Goal: Transaction & Acquisition: Purchase product/service

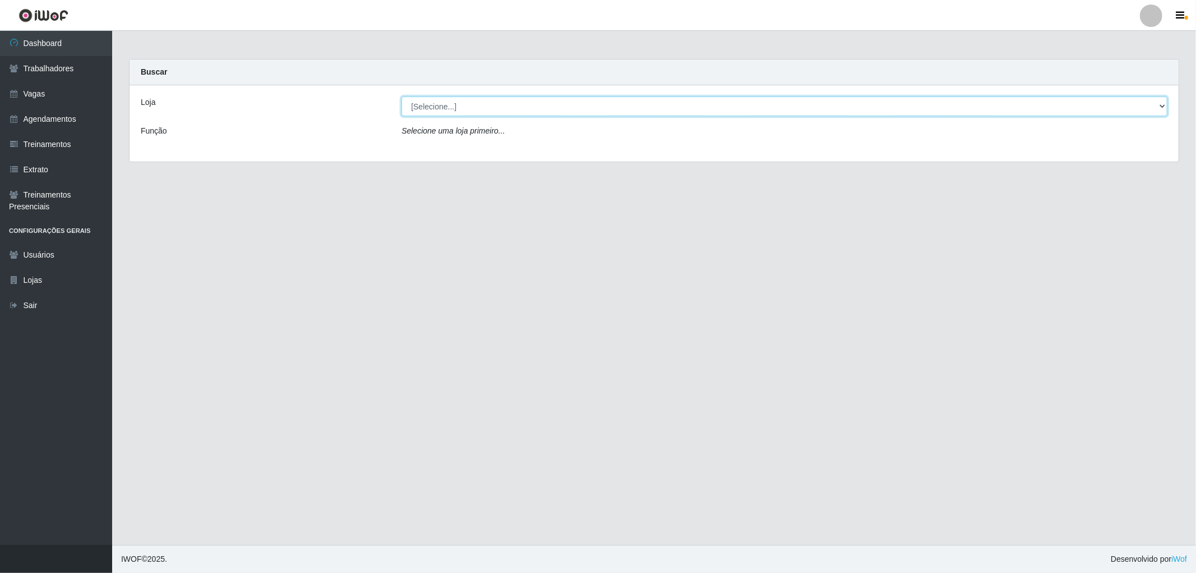
click at [451, 104] on select "[Selecione...] The Pow Pizzaria Delivery - [GEOGRAPHIC_DATA]" at bounding box center [784, 106] width 766 height 20
select select "322"
click at [401, 96] on select "[Selecione...] The Pow Pizzaria Delivery - [GEOGRAPHIC_DATA]" at bounding box center [784, 106] width 766 height 20
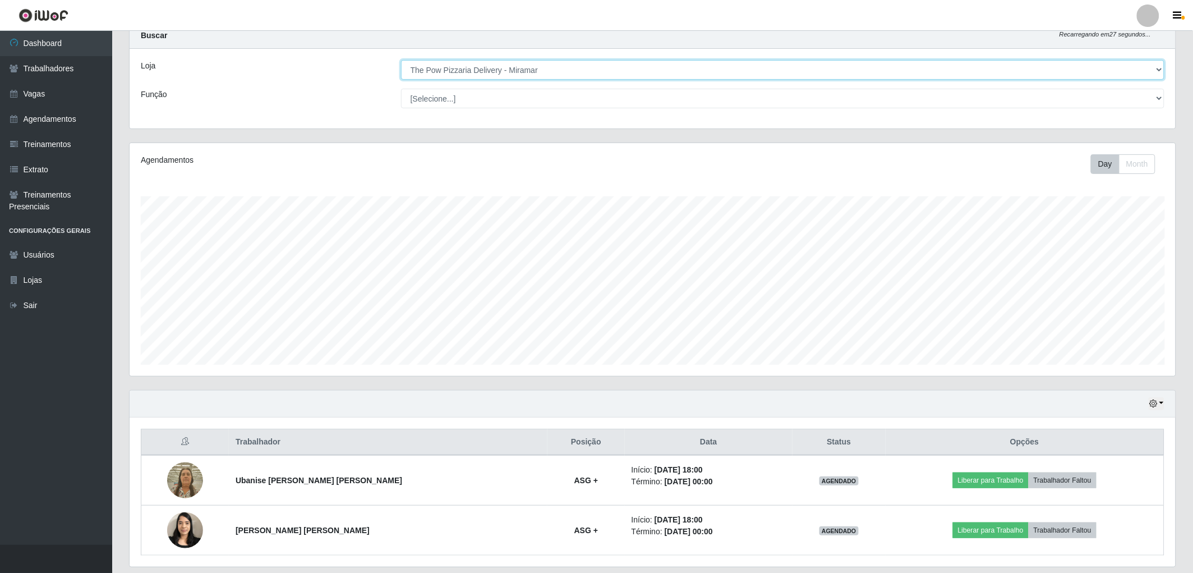
scroll to position [73, 0]
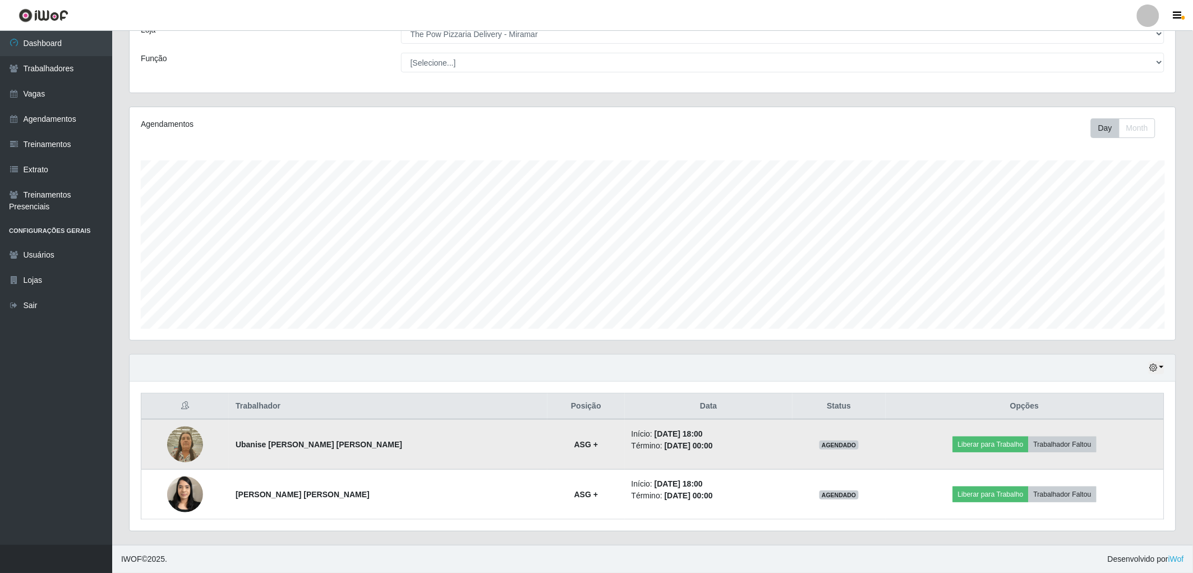
click at [188, 439] on img at bounding box center [185, 444] width 36 height 48
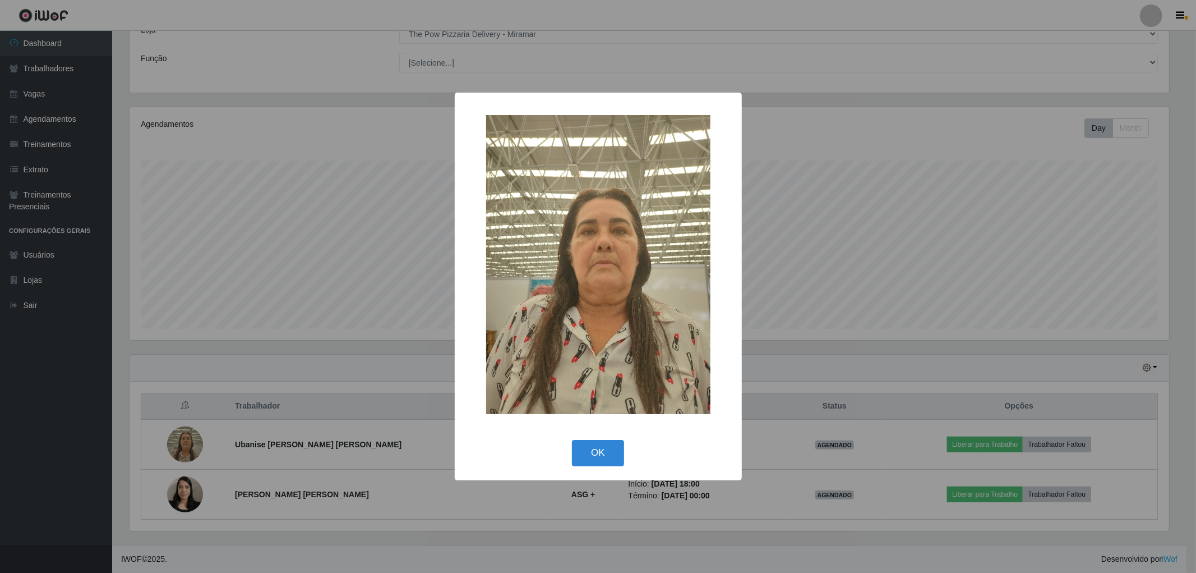
click at [188, 439] on div "× OK Cancel" at bounding box center [598, 286] width 1196 height 573
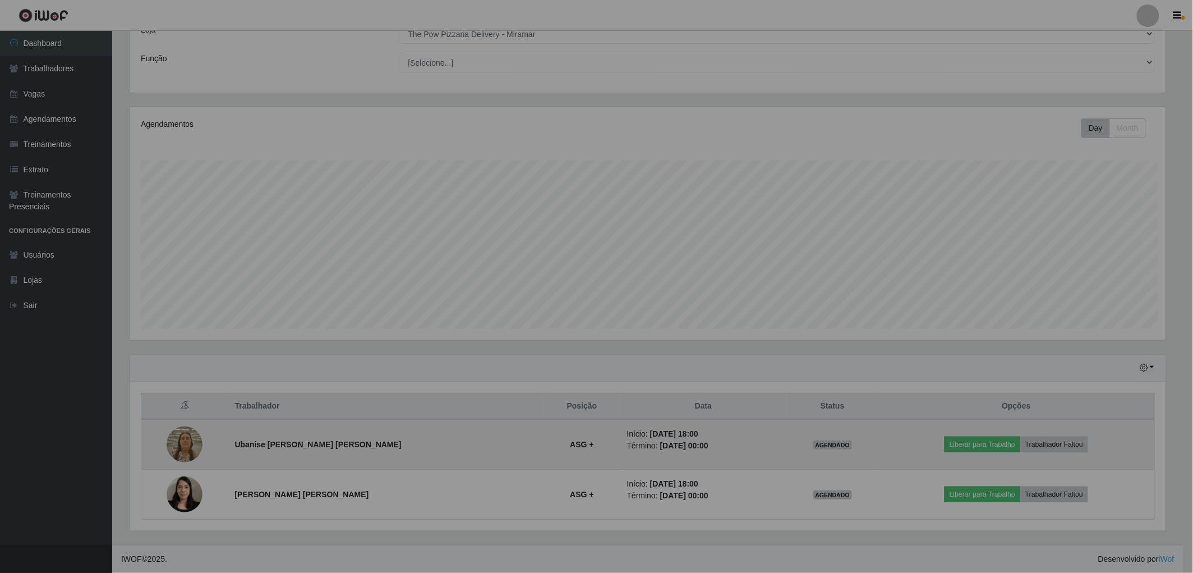
scroll to position [232, 1046]
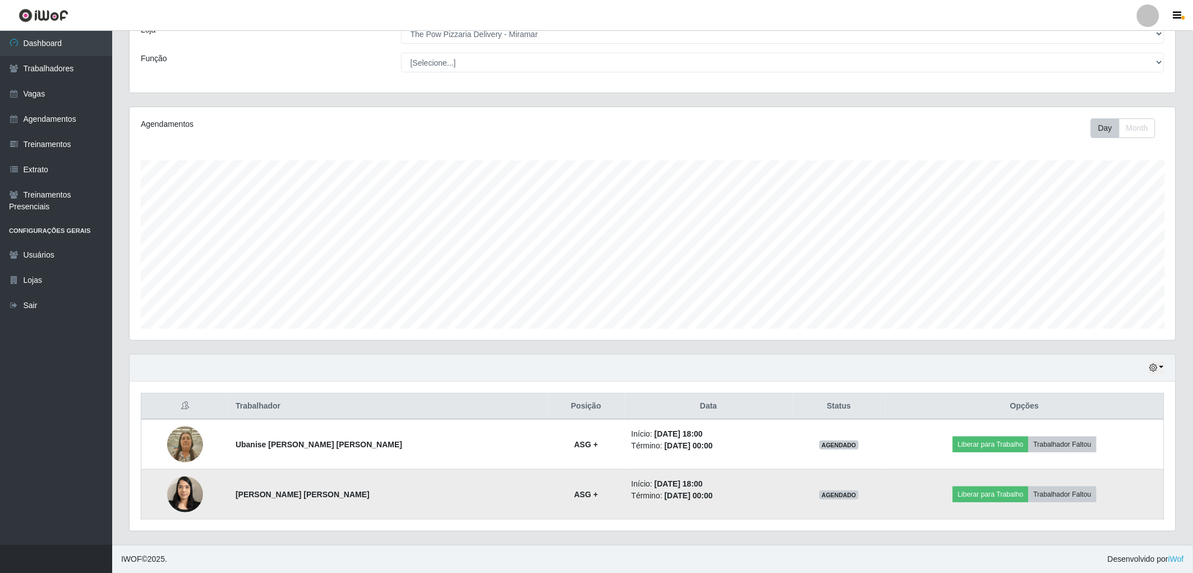
click at [191, 499] on img at bounding box center [185, 494] width 36 height 48
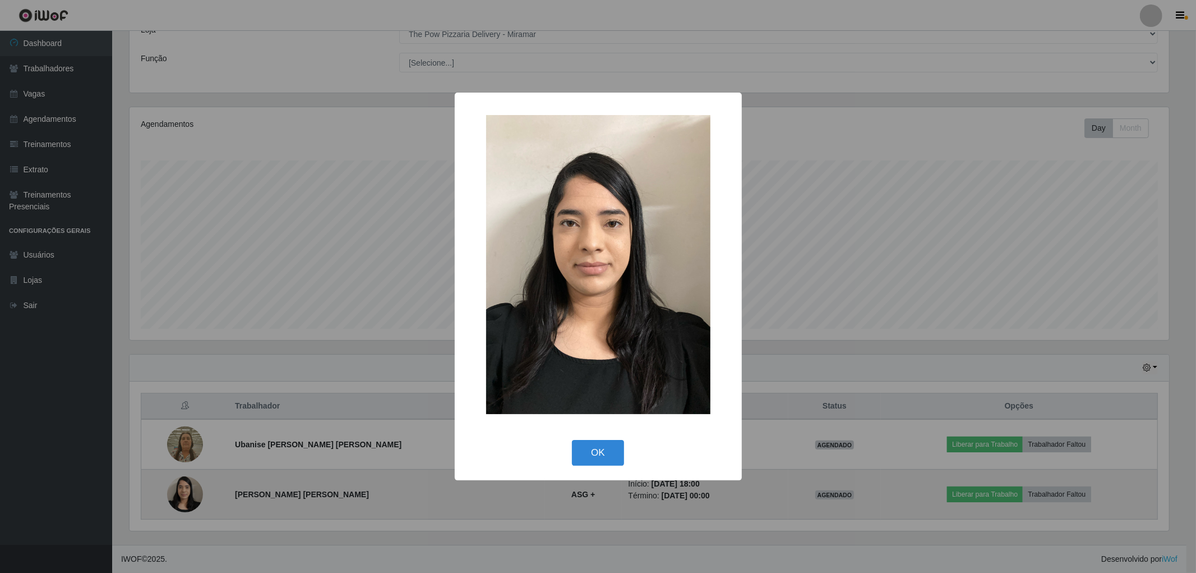
click at [191, 499] on div "× OK Cancel" at bounding box center [598, 286] width 1196 height 573
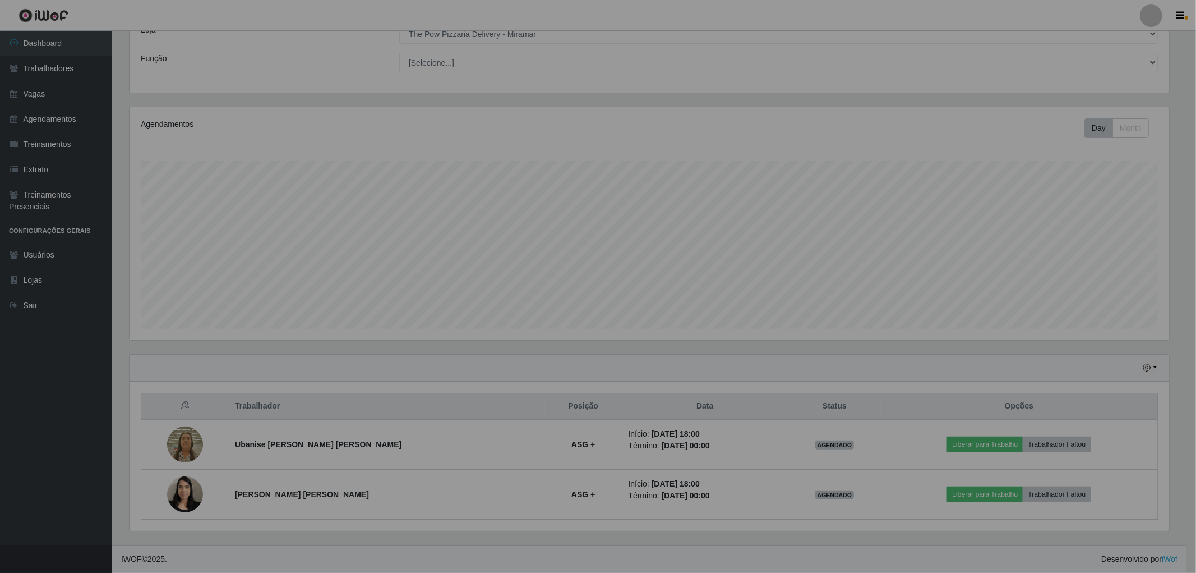
scroll to position [232, 1046]
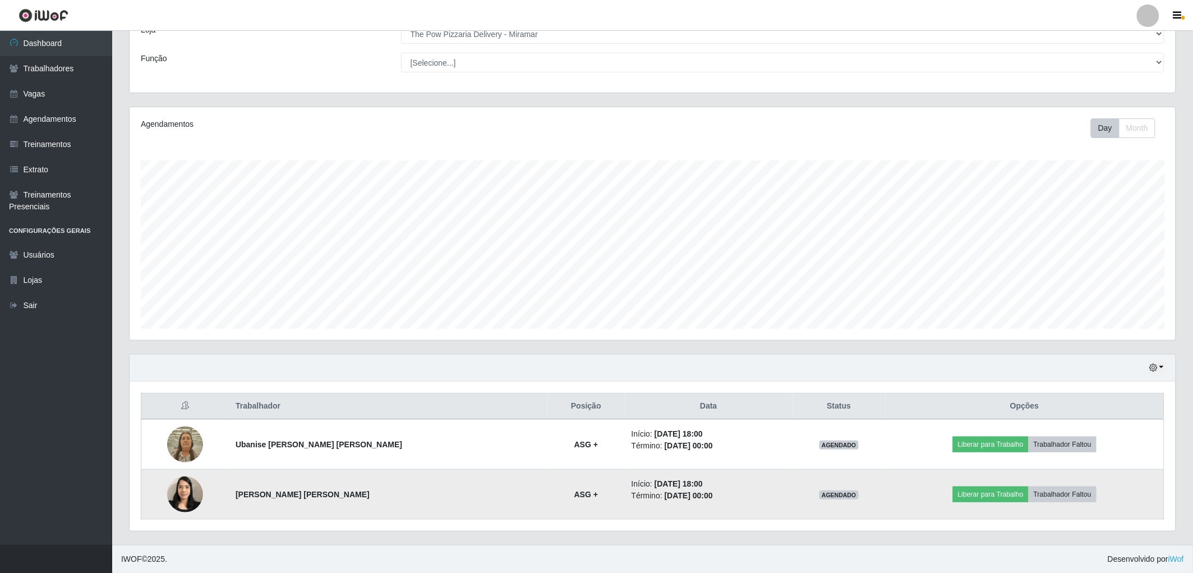
click at [193, 493] on img at bounding box center [185, 494] width 36 height 48
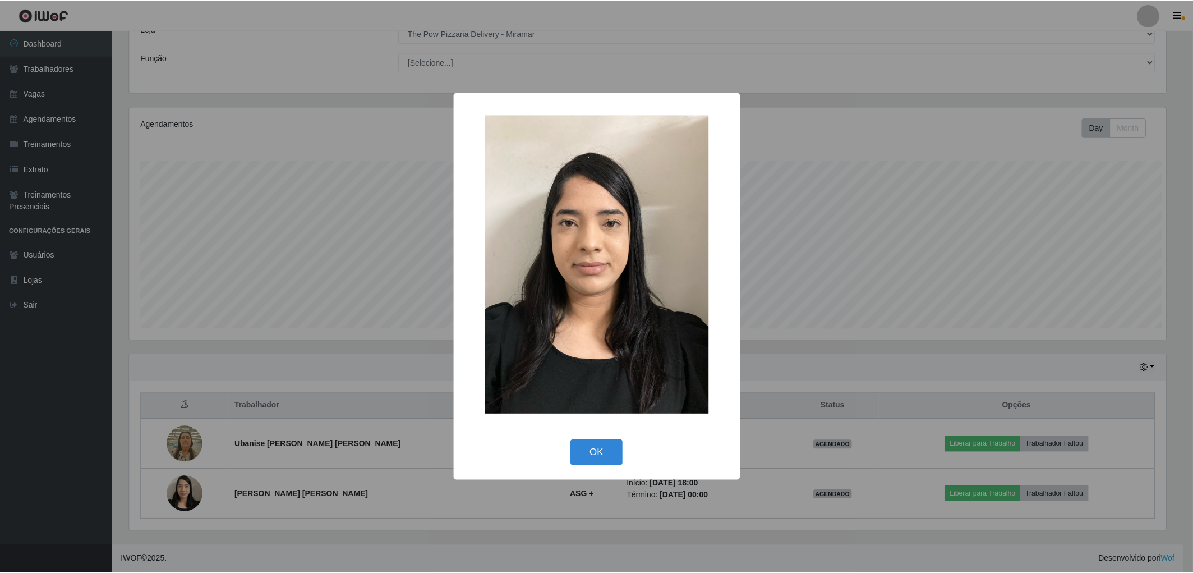
scroll to position [232, 1039]
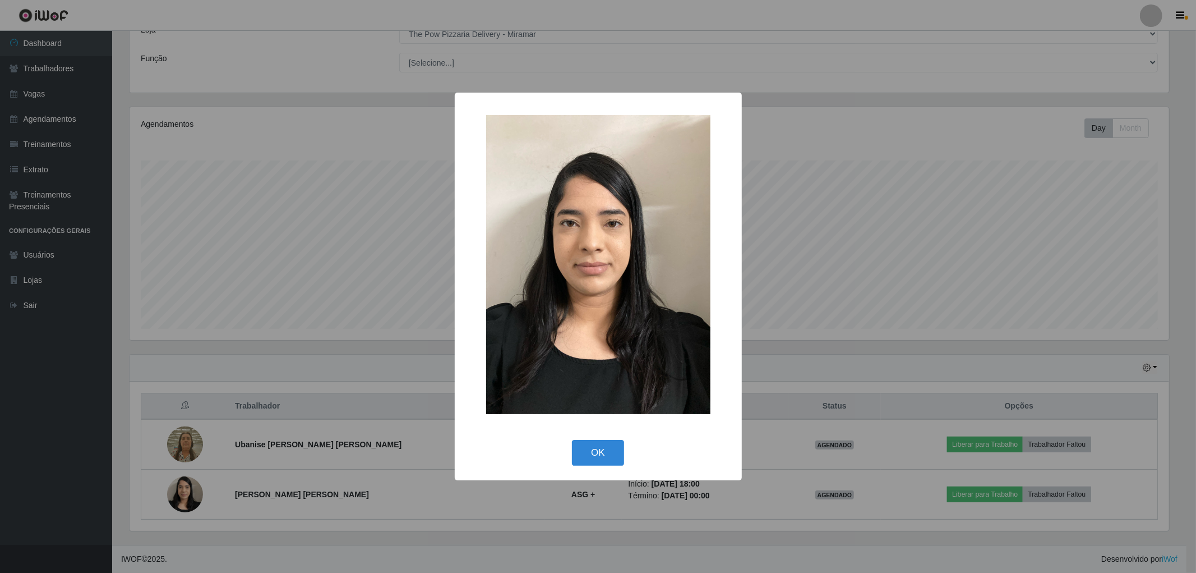
click at [354, 366] on div "× OK Cancel" at bounding box center [598, 286] width 1196 height 573
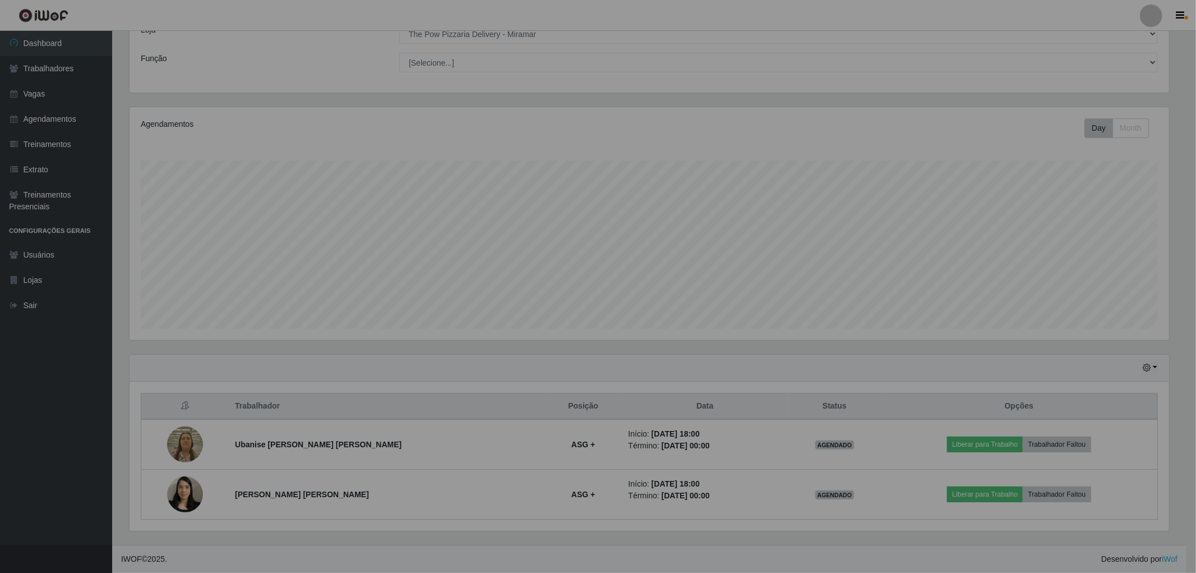
scroll to position [232, 1046]
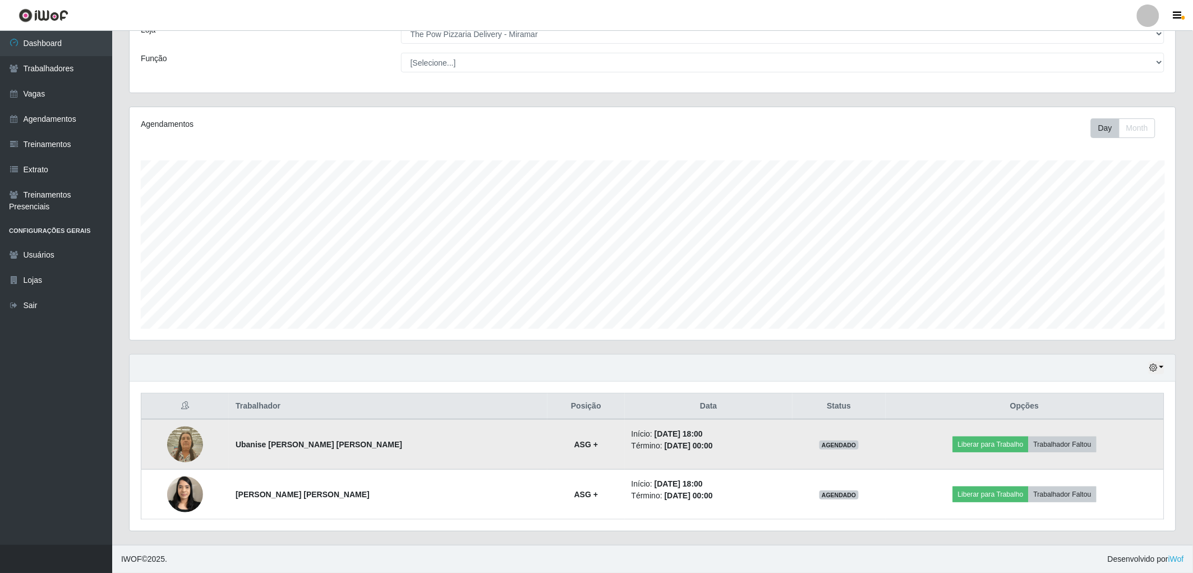
click at [192, 443] on img at bounding box center [185, 444] width 36 height 48
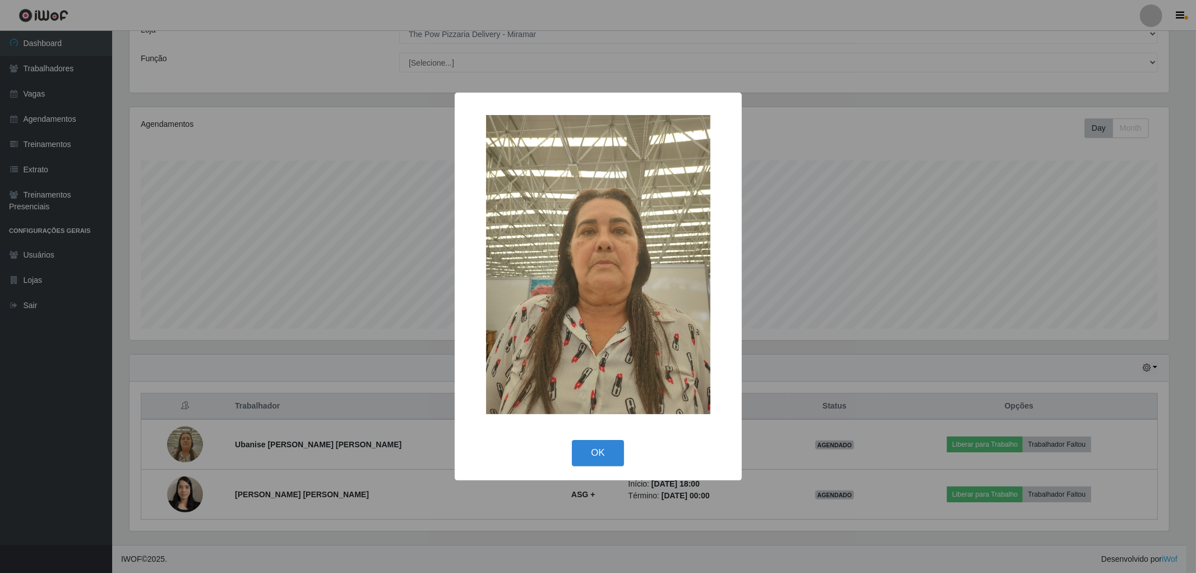
click at [387, 427] on div "× OK Cancel" at bounding box center [598, 286] width 1196 height 573
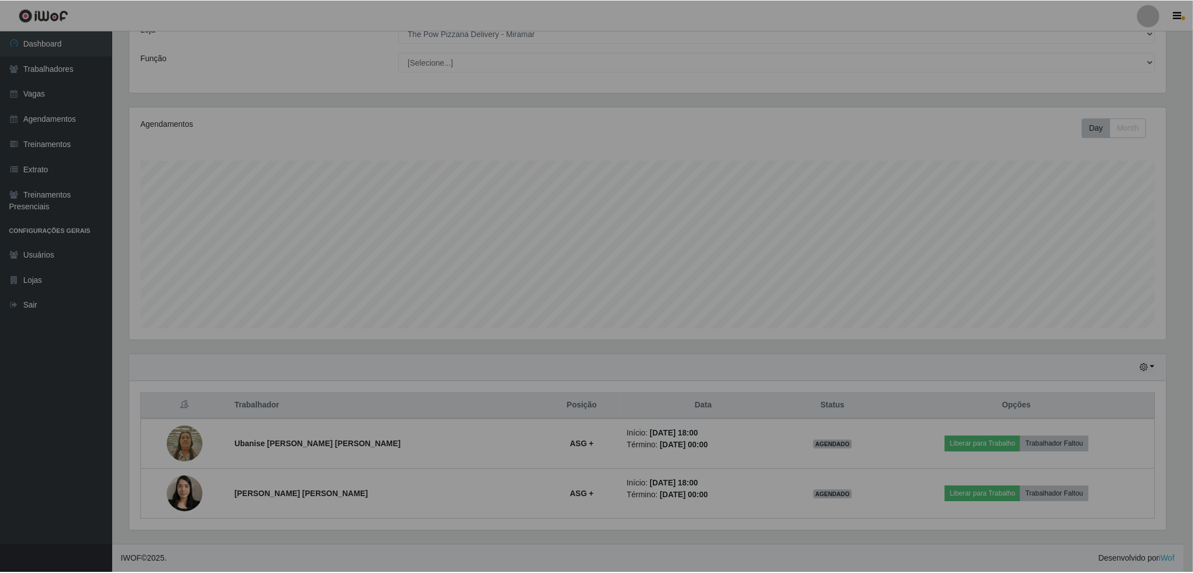
scroll to position [232, 1046]
